Goal: Find specific page/section: Find specific page/section

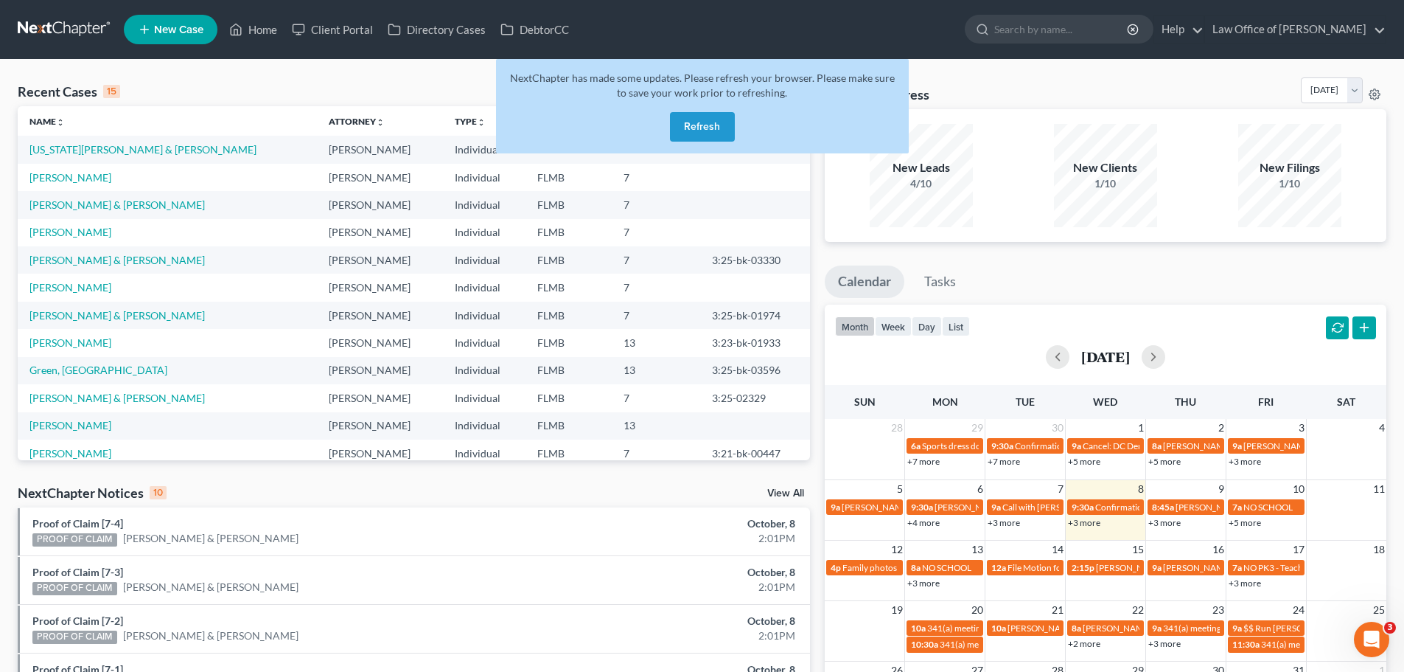
click at [725, 125] on button "Refresh" at bounding box center [702, 126] width 65 height 29
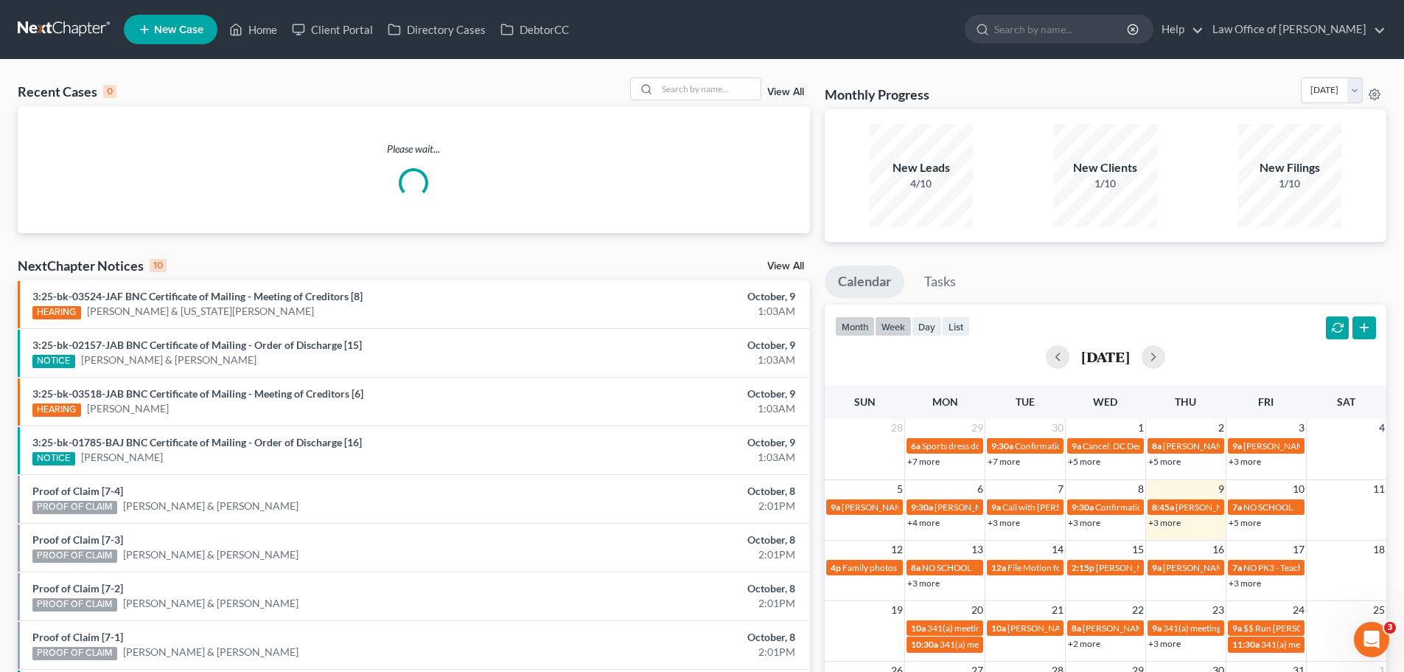
click at [895, 329] on button "week" at bounding box center [893, 326] width 37 height 20
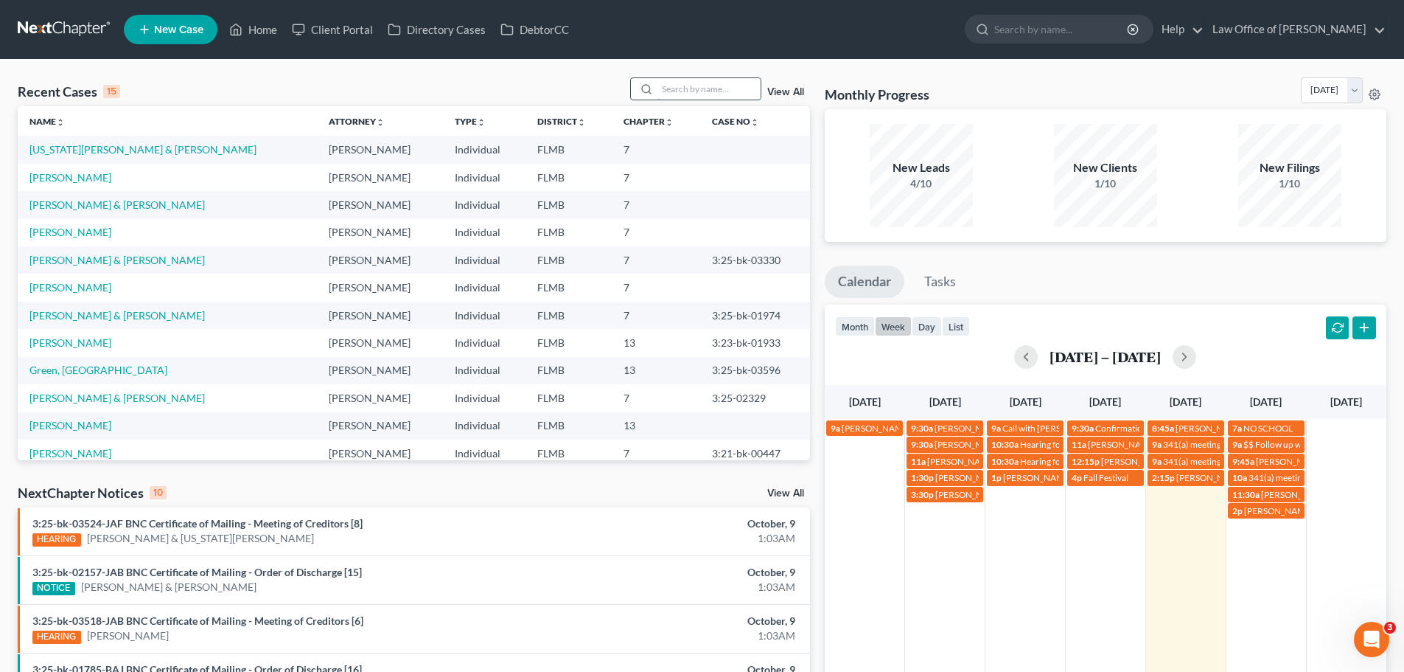
click at [697, 90] on input "search" at bounding box center [708, 88] width 103 height 21
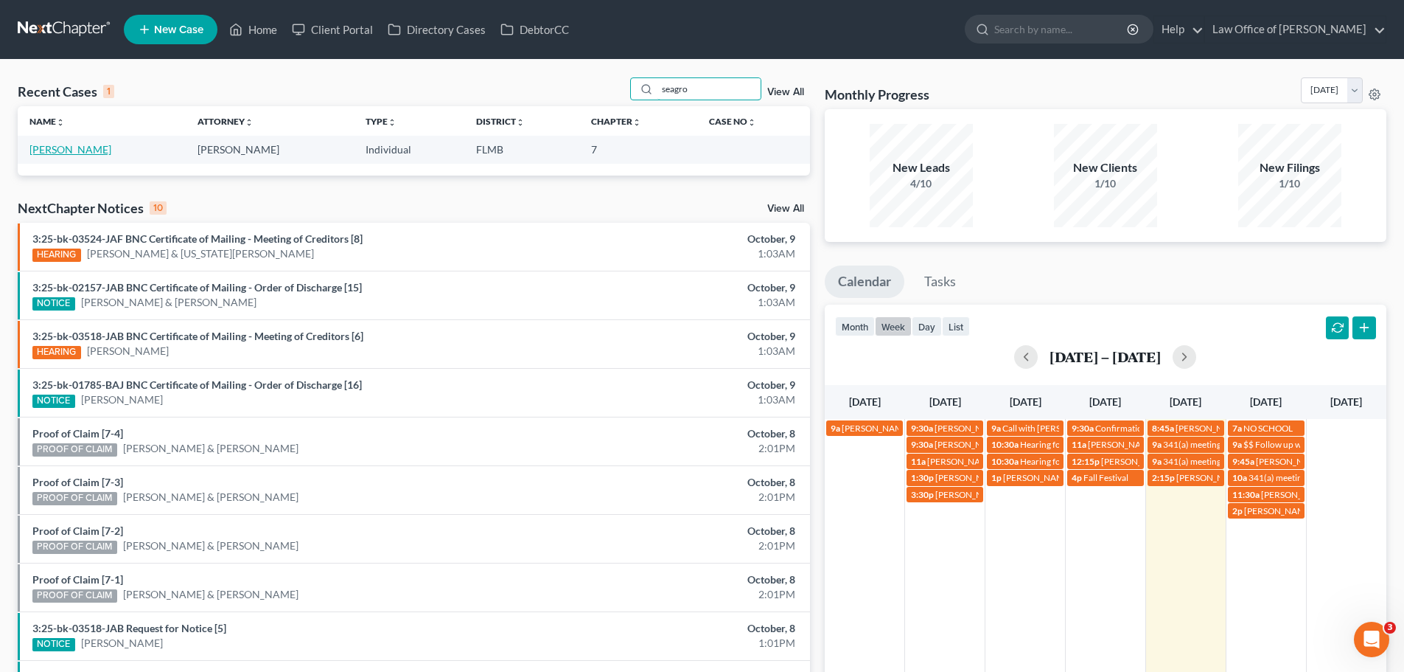
type input "seagro"
click at [102, 151] on link "[PERSON_NAME]" at bounding box center [70, 149] width 82 height 13
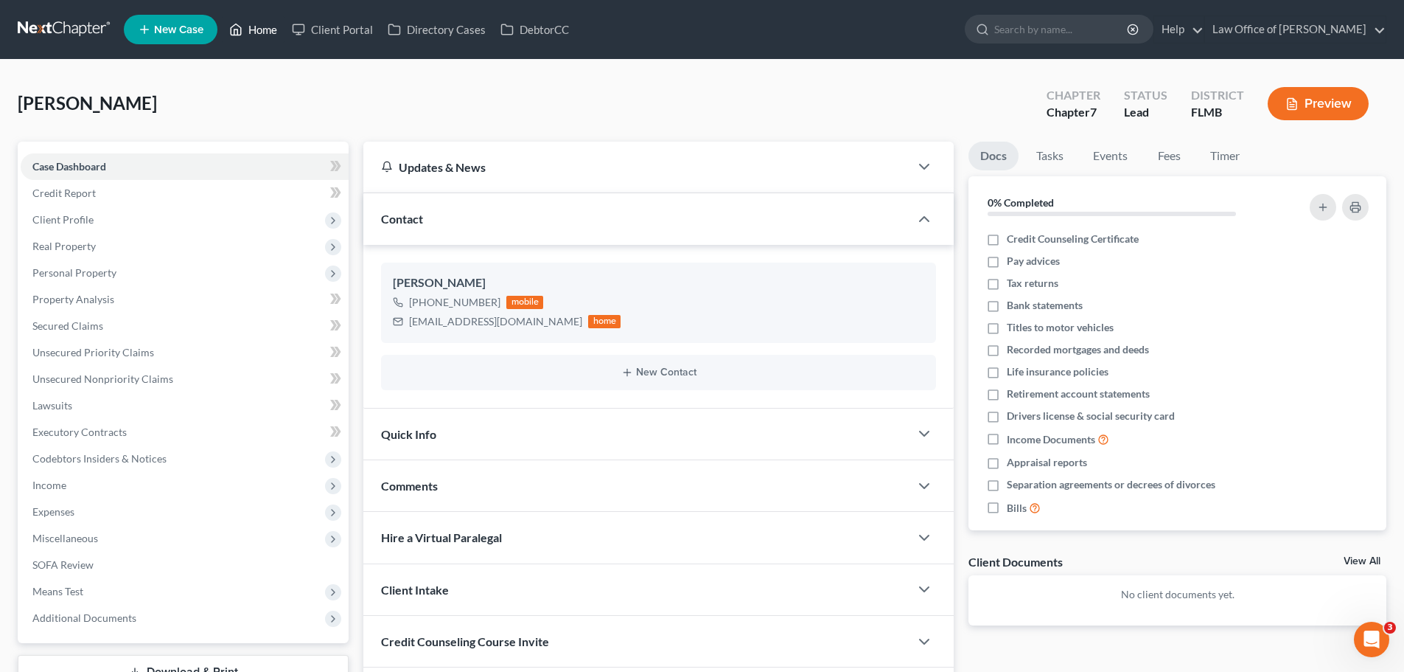
click at [248, 26] on link "Home" at bounding box center [253, 29] width 63 height 27
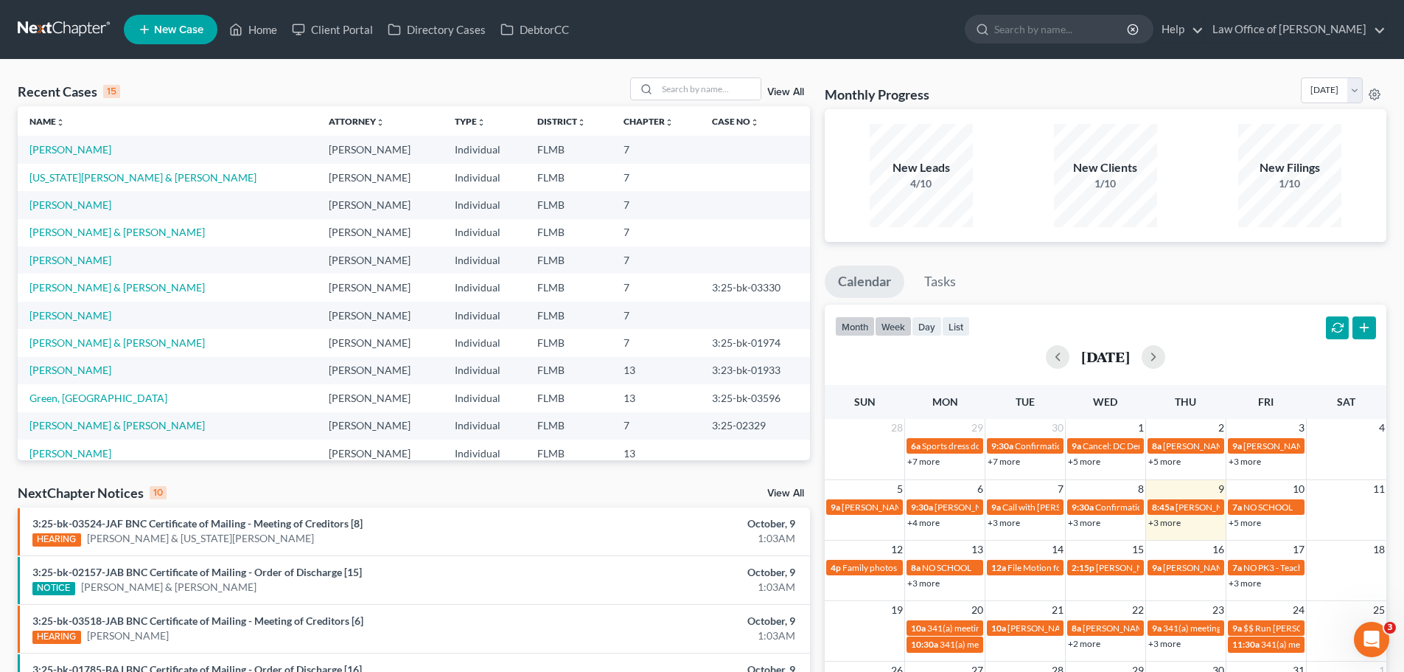
click at [895, 324] on button "week" at bounding box center [893, 326] width 37 height 20
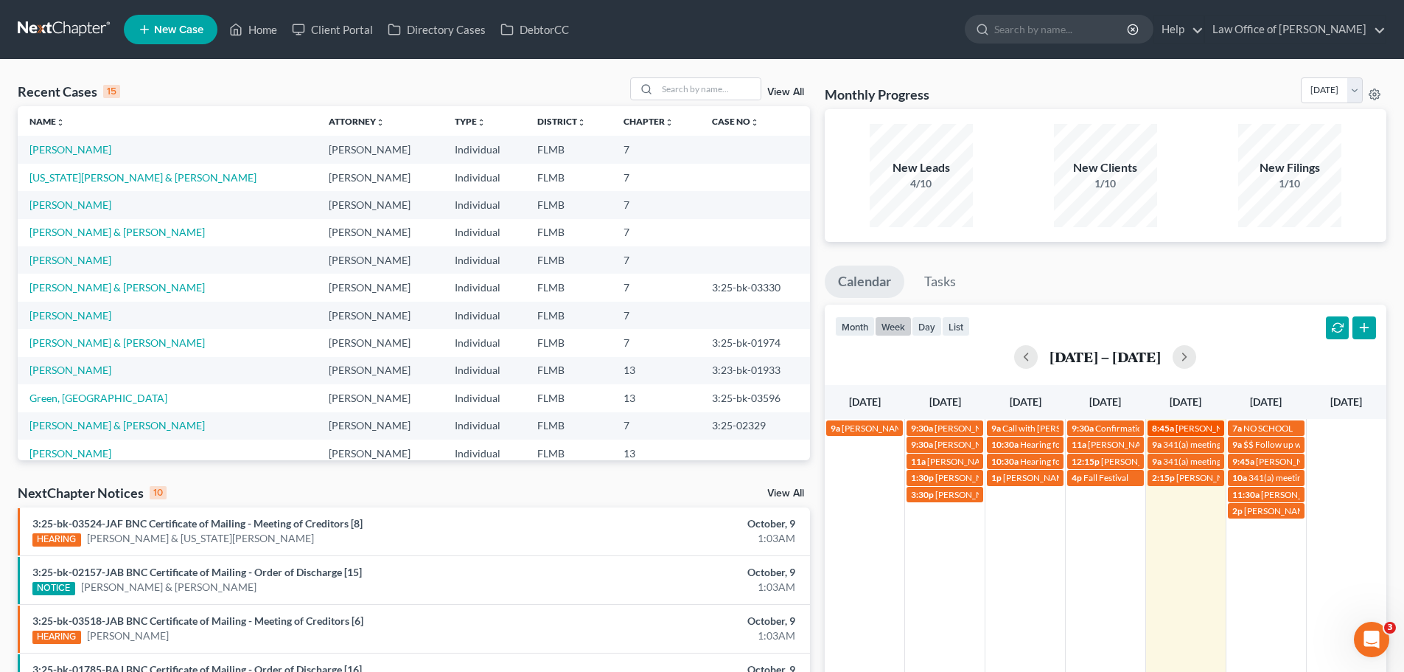
click at [1181, 426] on span "[PERSON_NAME] in person for 341" at bounding box center [1244, 427] width 137 height 11
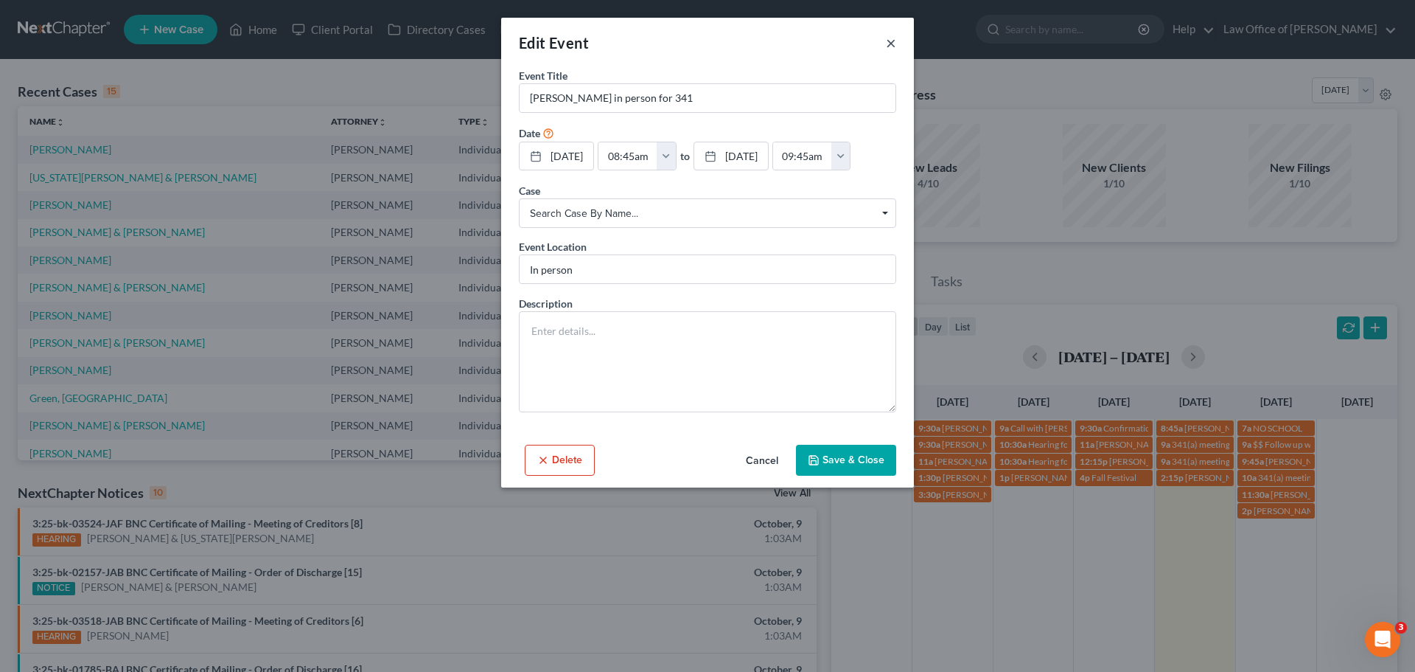
click at [886, 43] on button "×" at bounding box center [891, 43] width 10 height 18
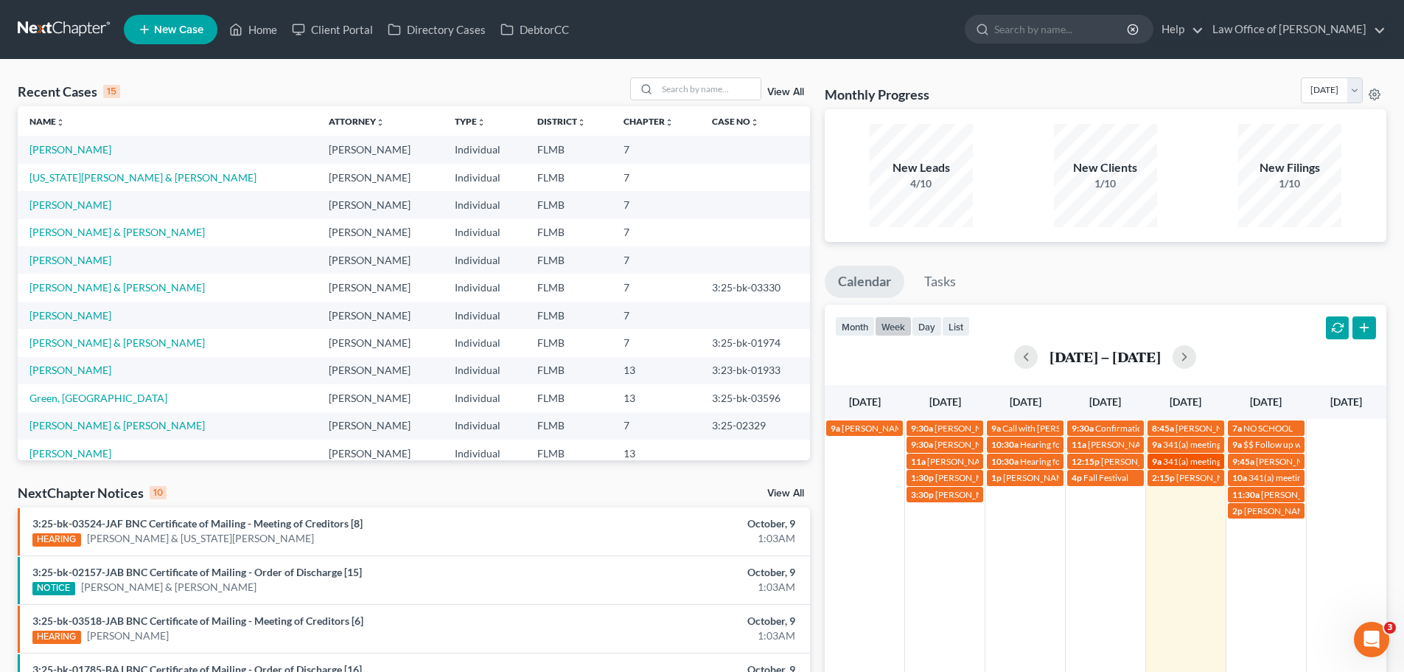
click at [1204, 464] on span "341(a) meeting for [PERSON_NAME]" at bounding box center [1234, 461] width 142 height 11
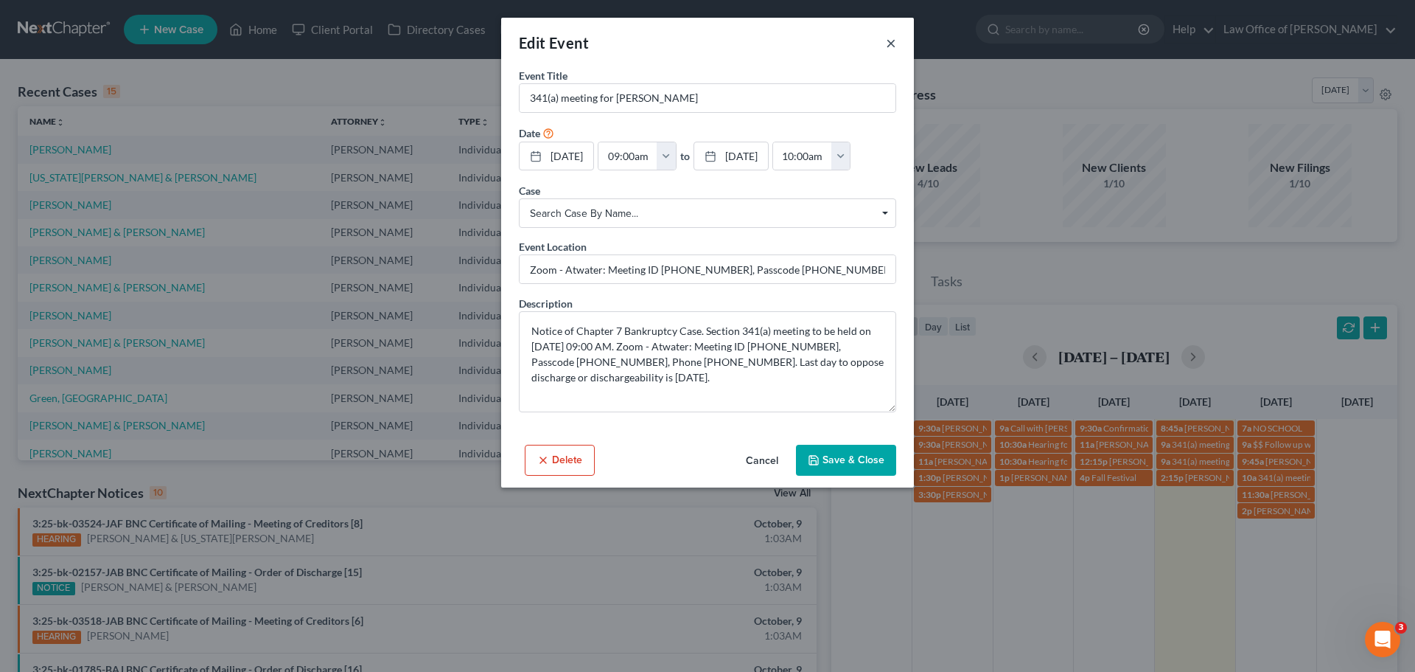
click at [890, 42] on button "×" at bounding box center [891, 43] width 10 height 18
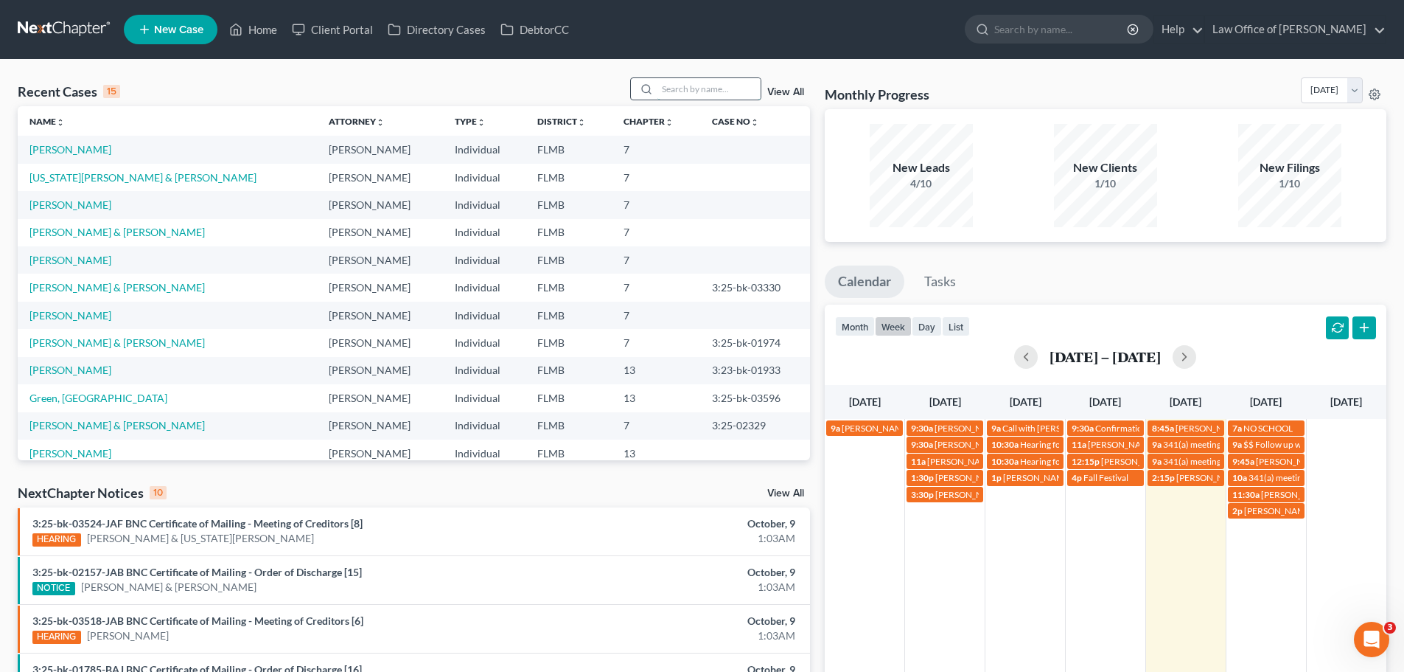
click at [706, 86] on input "search" at bounding box center [708, 88] width 103 height 21
type input "bart"
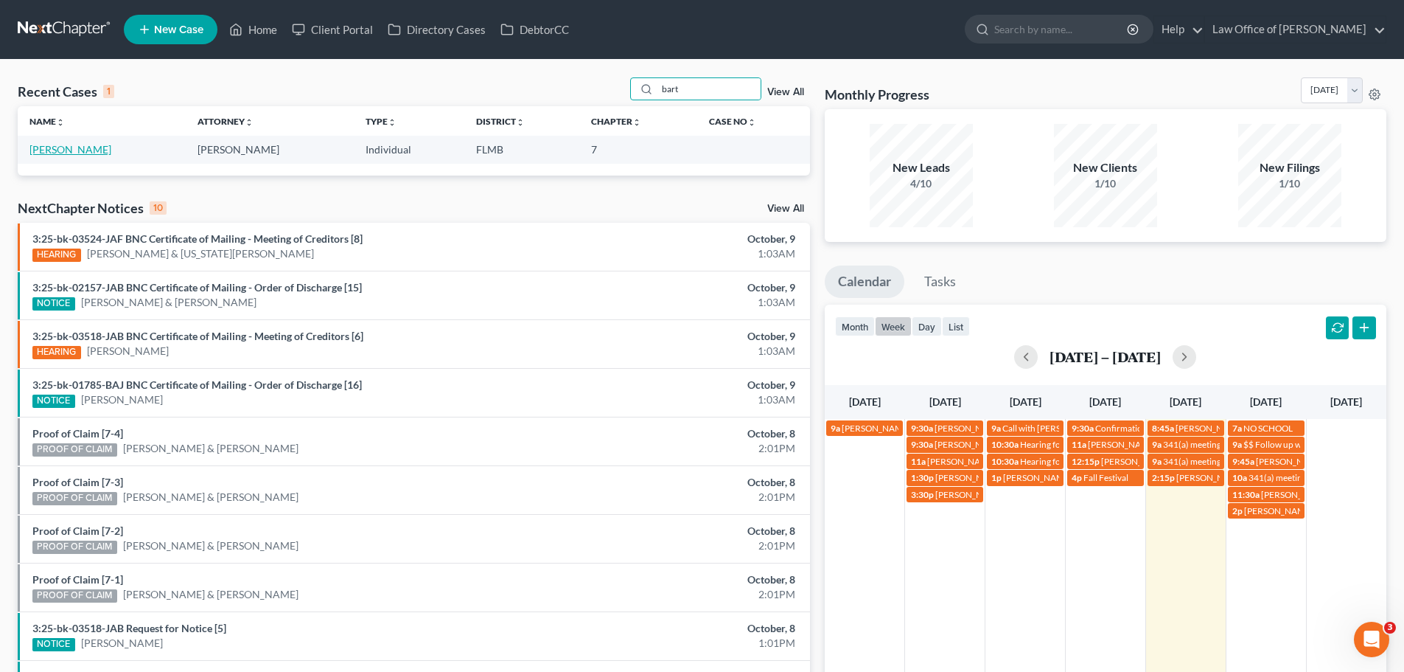
click at [75, 147] on link "[PERSON_NAME]" at bounding box center [70, 149] width 82 height 13
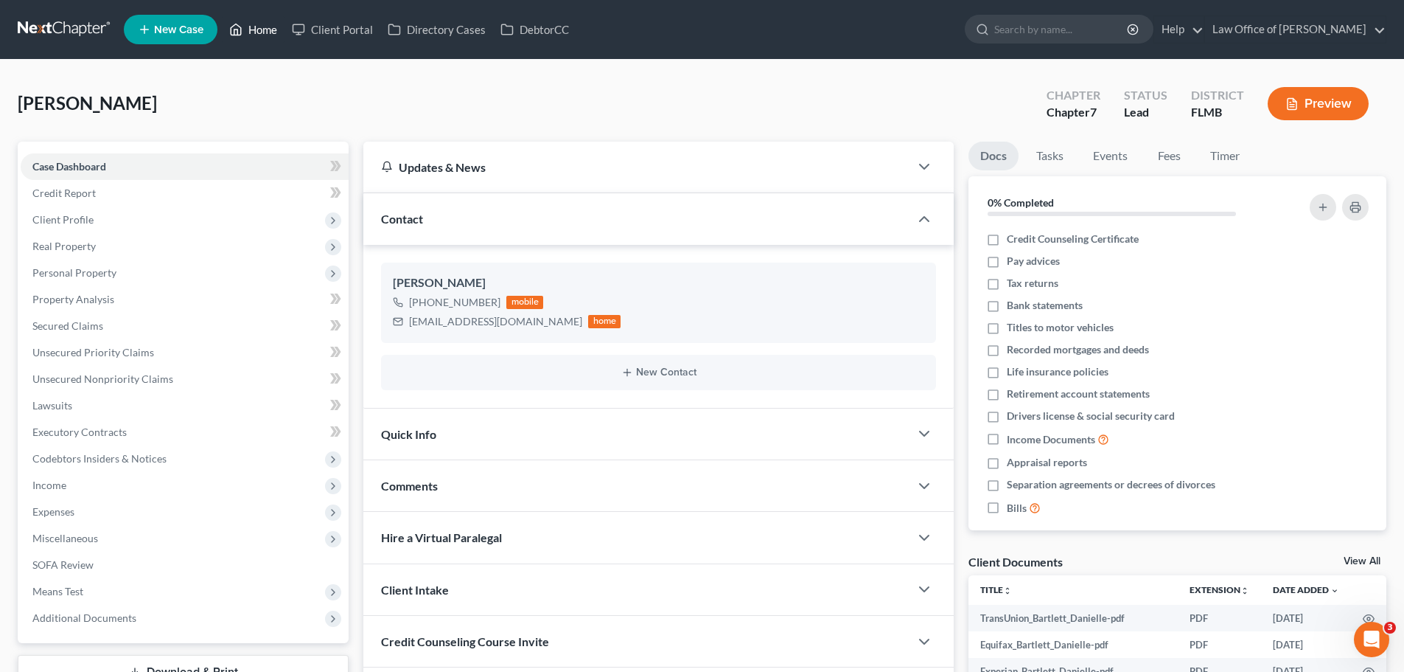
click at [257, 31] on link "Home" at bounding box center [253, 29] width 63 height 27
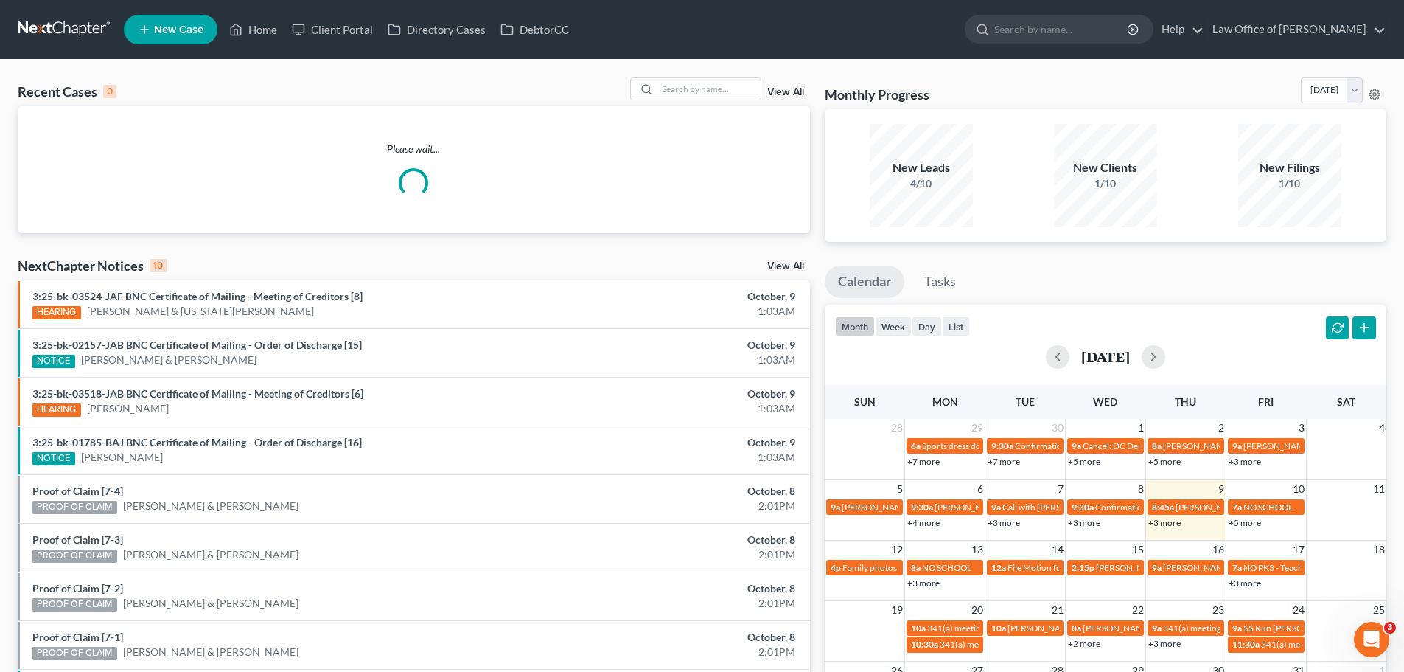
click at [894, 337] on div "month week day list" at bounding box center [902, 328] width 135 height 24
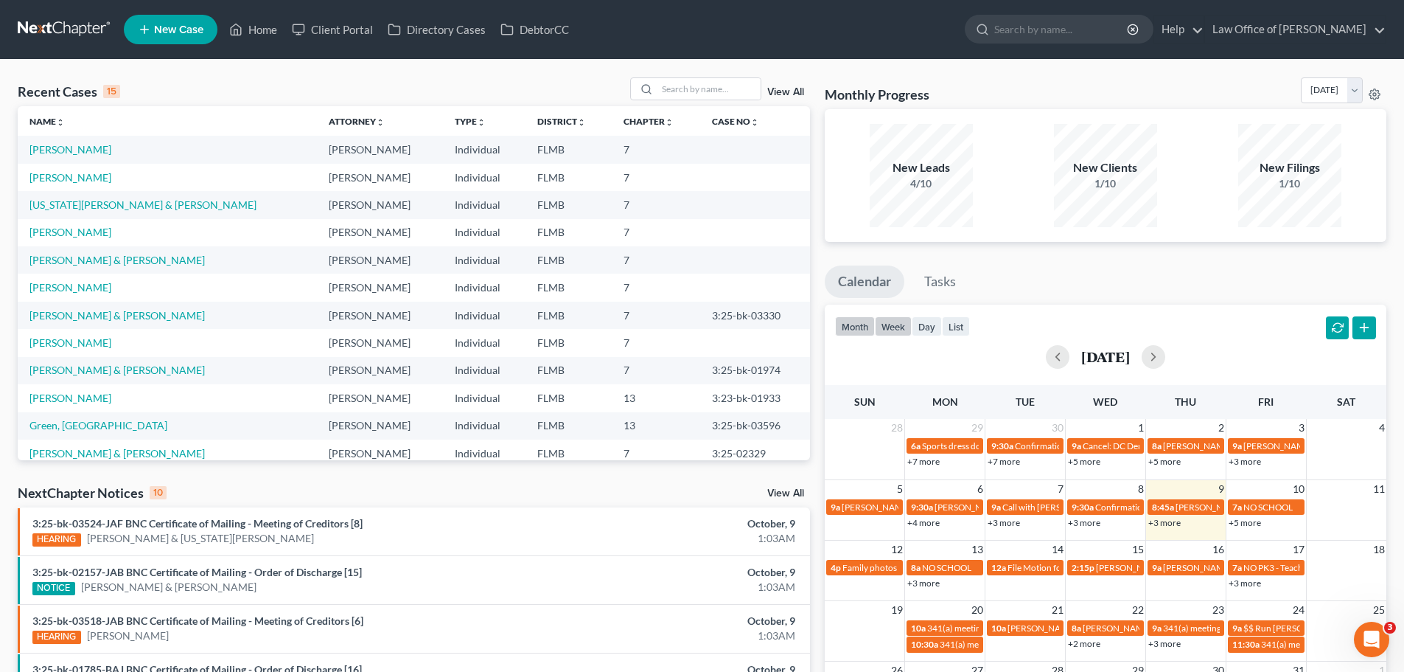
click at [899, 327] on button "week" at bounding box center [893, 326] width 37 height 20
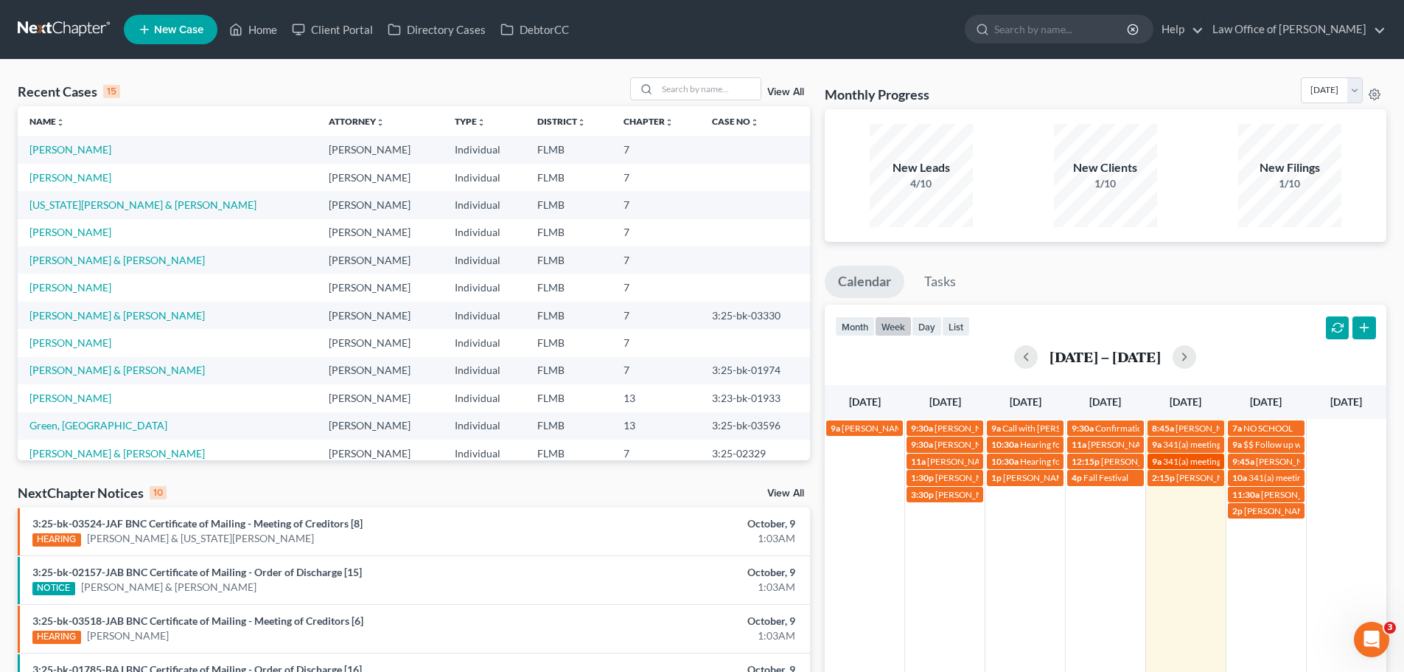
click at [1166, 458] on span "341(a) meeting for [PERSON_NAME]" at bounding box center [1234, 461] width 142 height 11
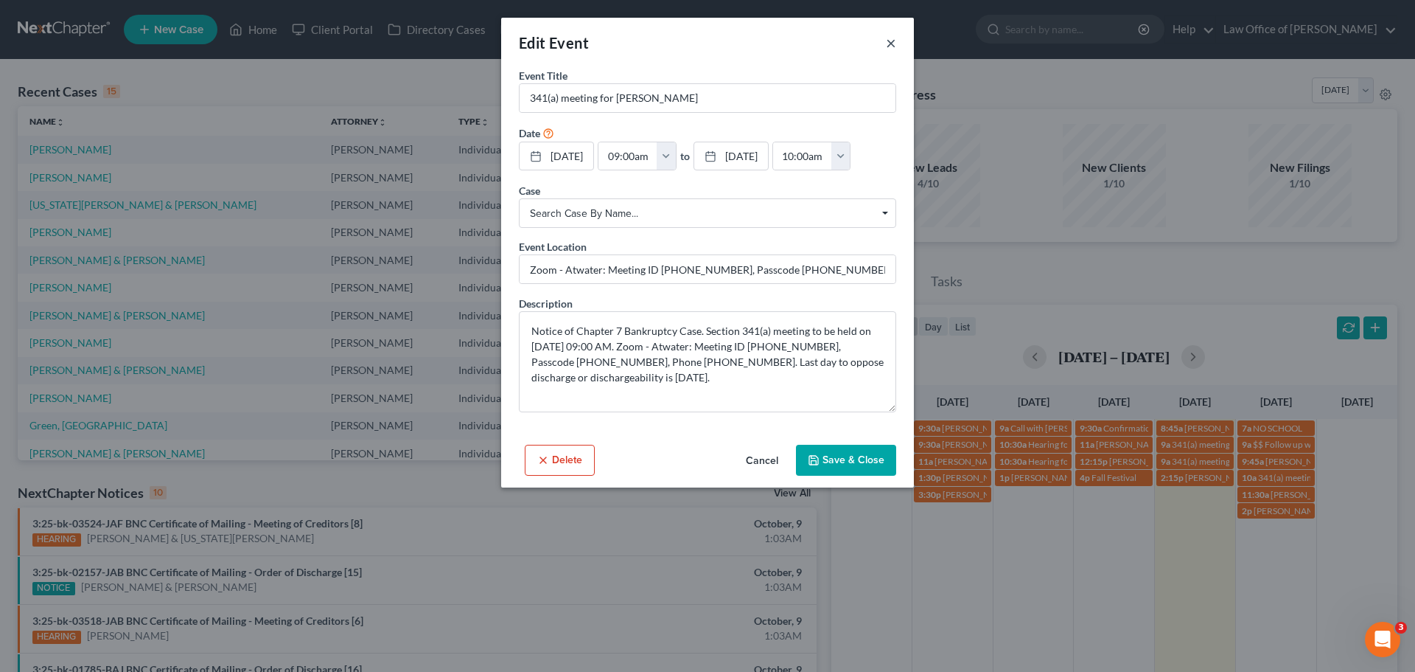
click at [893, 44] on button "×" at bounding box center [891, 43] width 10 height 18
